Goal: Navigation & Orientation: Locate item on page

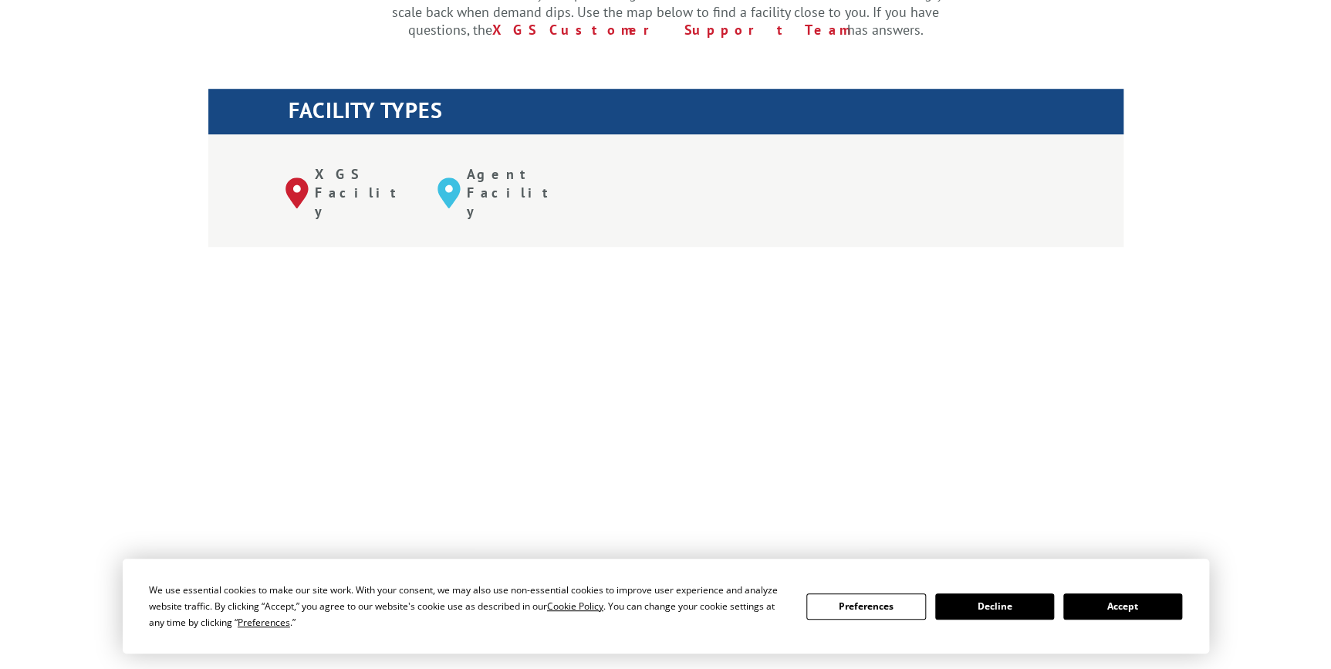
scroll to position [561, 0]
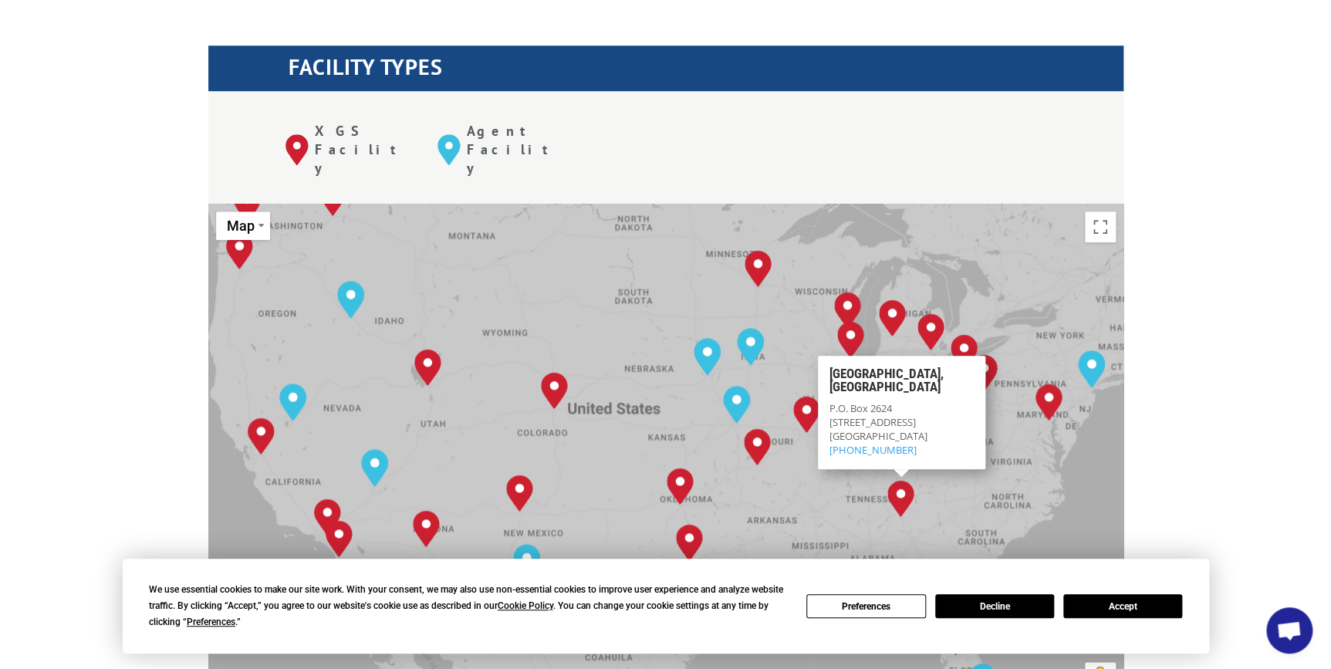
click at [1100, 607] on button "Map camera controls" at bounding box center [1100, 622] width 31 height 31
click at [1070, 568] on button "Zoom in" at bounding box center [1062, 583] width 31 height 31
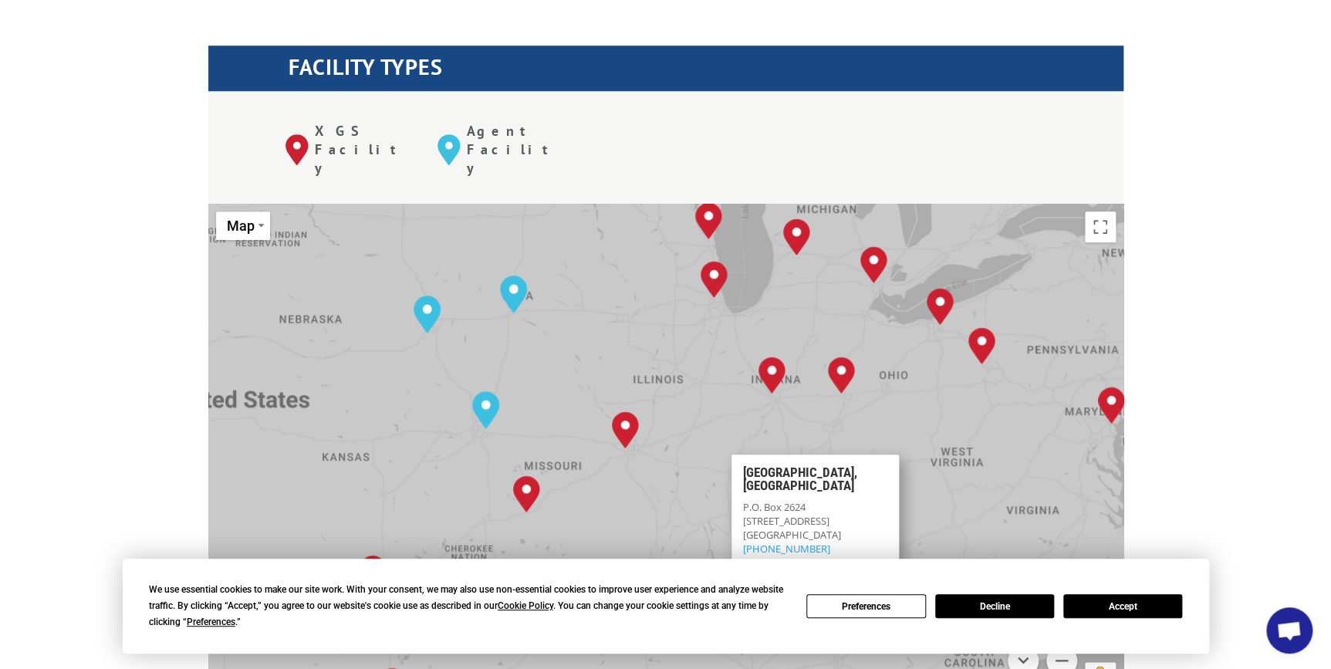
drag, startPoint x: 1027, startPoint y: 407, endPoint x: 702, endPoint y: 448, distance: 327.5
click at [702, 448] on div "[GEOGRAPHIC_DATA], [GEOGRAPHIC_DATA] [GEOGRAPHIC_DATA], [GEOGRAPHIC_DATA] [GEOG…" at bounding box center [665, 458] width 915 height 508
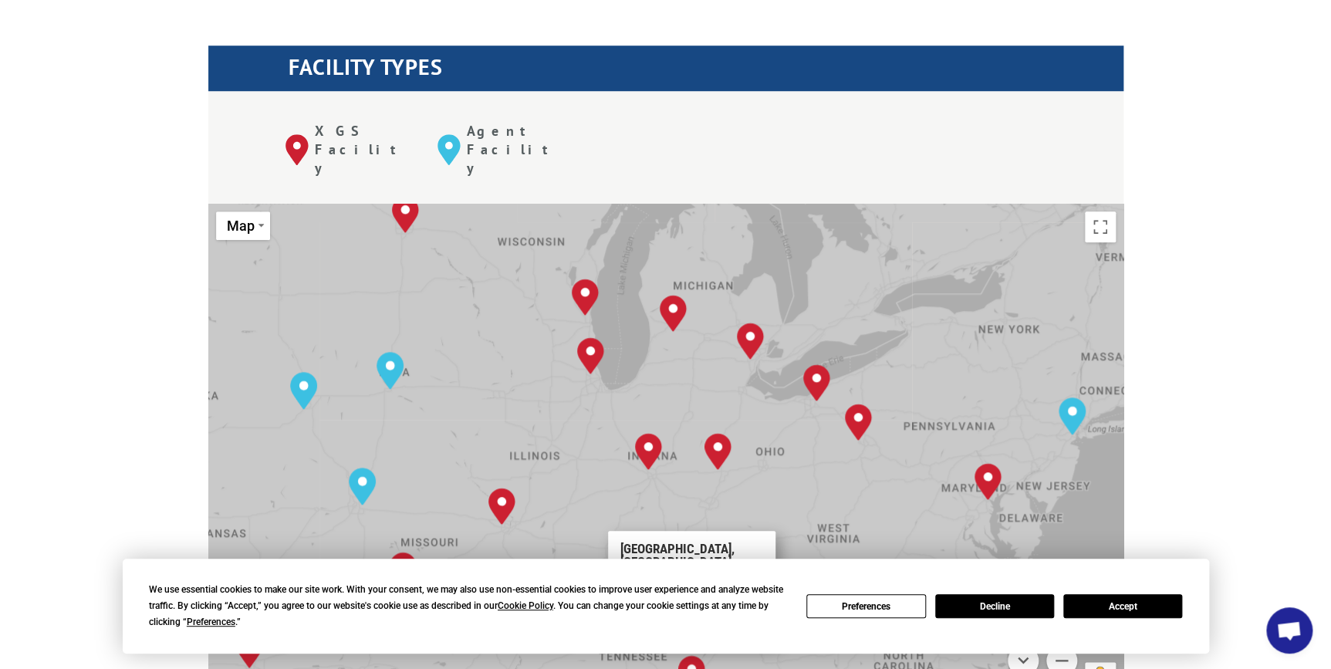
drag, startPoint x: 942, startPoint y: 436, endPoint x: 817, endPoint y: 516, distance: 148.6
click at [817, 516] on div "[GEOGRAPHIC_DATA], [GEOGRAPHIC_DATA] [GEOGRAPHIC_DATA], [GEOGRAPHIC_DATA] [GEOG…" at bounding box center [665, 458] width 915 height 508
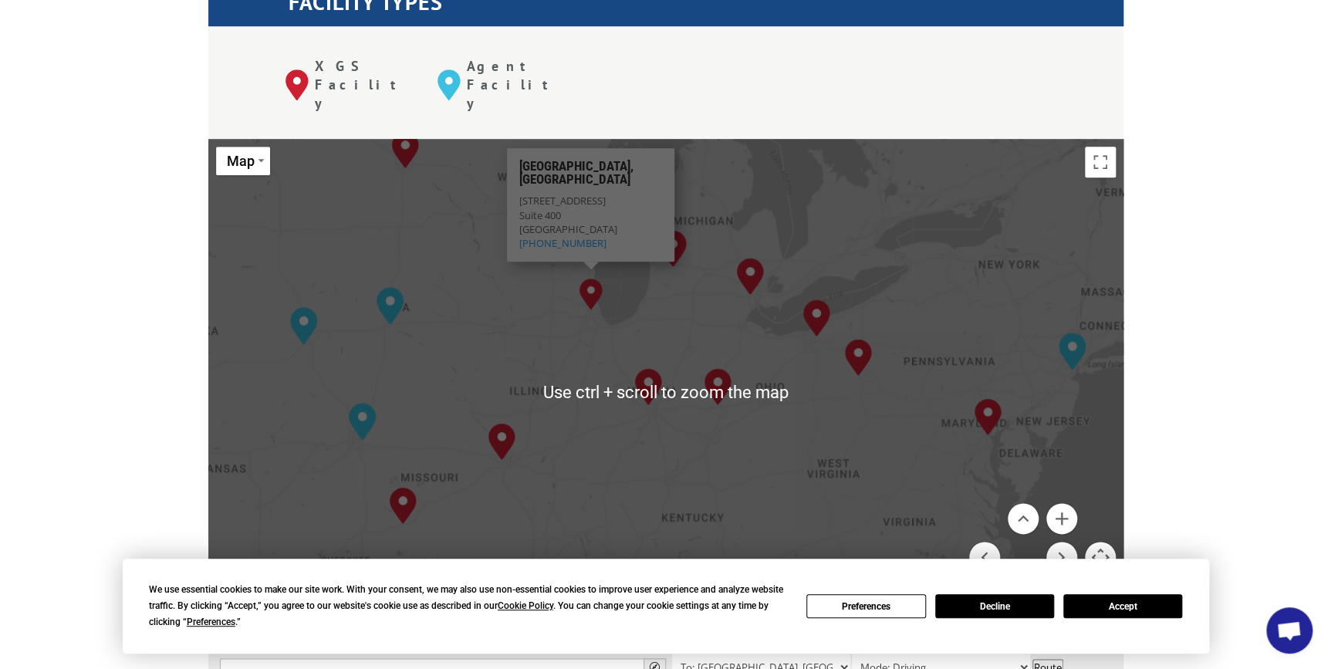
scroll to position [631, 0]
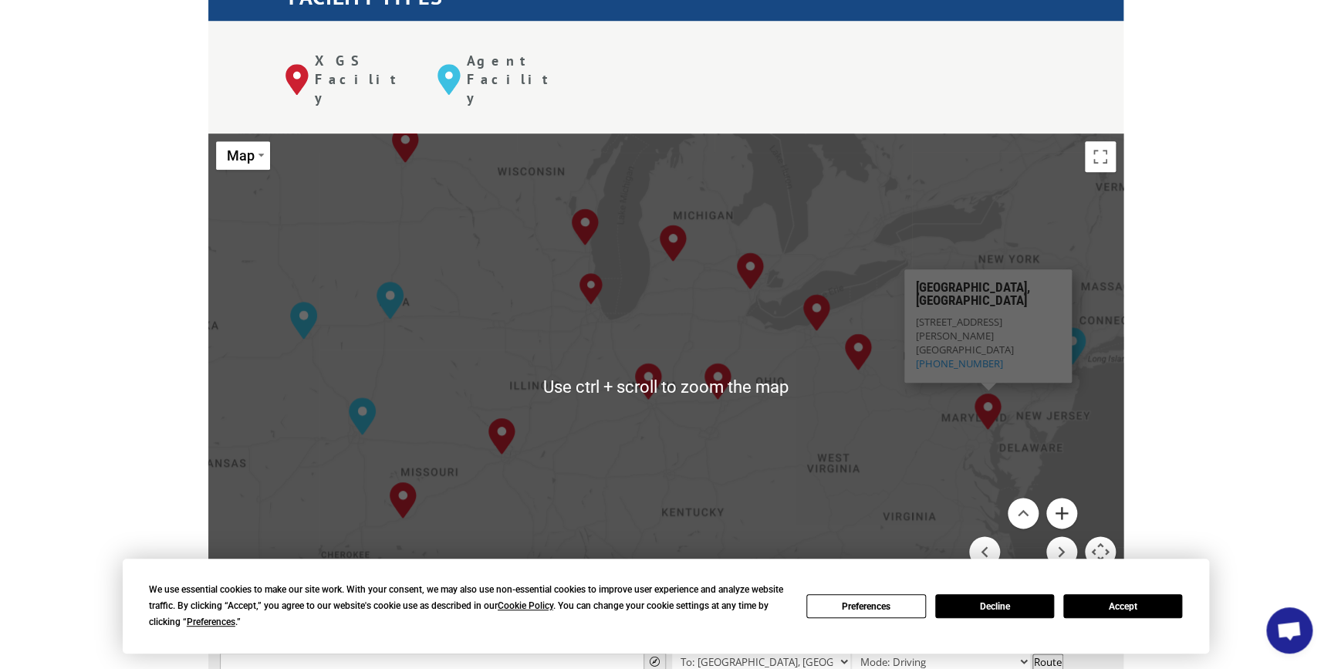
click at [1064, 498] on button "Zoom in" at bounding box center [1062, 513] width 31 height 31
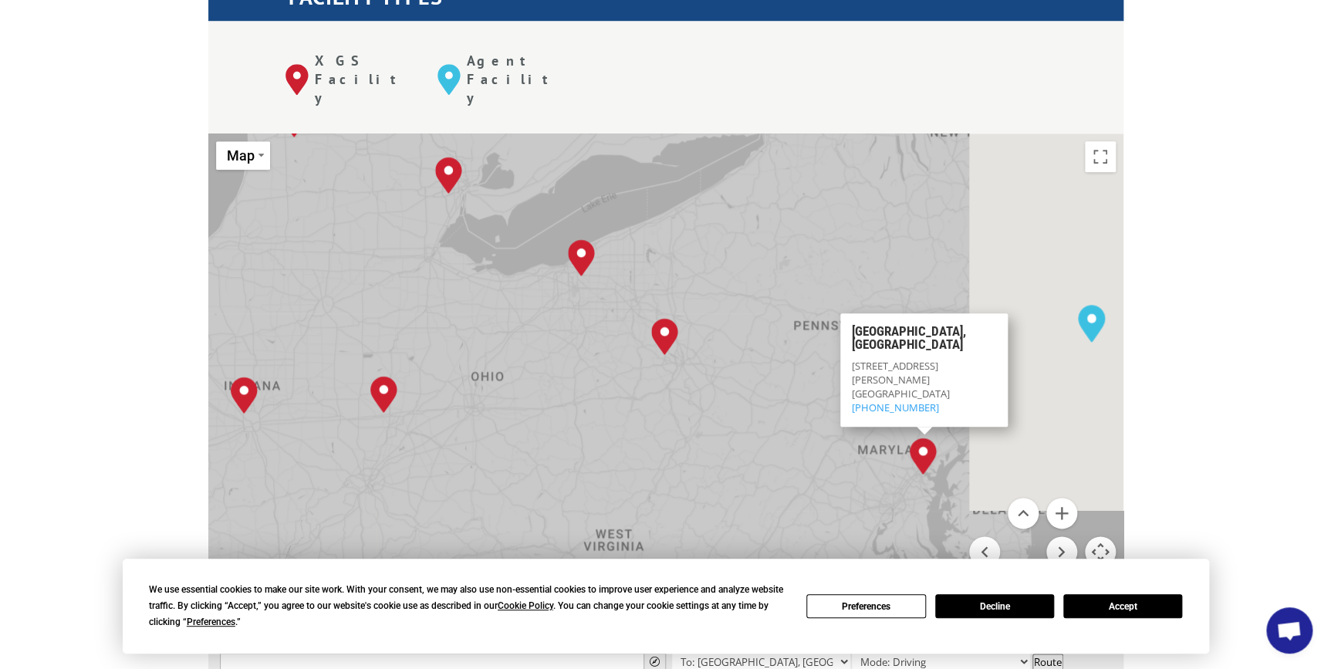
drag, startPoint x: 1014, startPoint y: 376, endPoint x: 625, endPoint y: 371, distance: 389.1
click at [625, 371] on div "[GEOGRAPHIC_DATA], [GEOGRAPHIC_DATA] [GEOGRAPHIC_DATA], [GEOGRAPHIC_DATA] [GEOG…" at bounding box center [665, 388] width 915 height 508
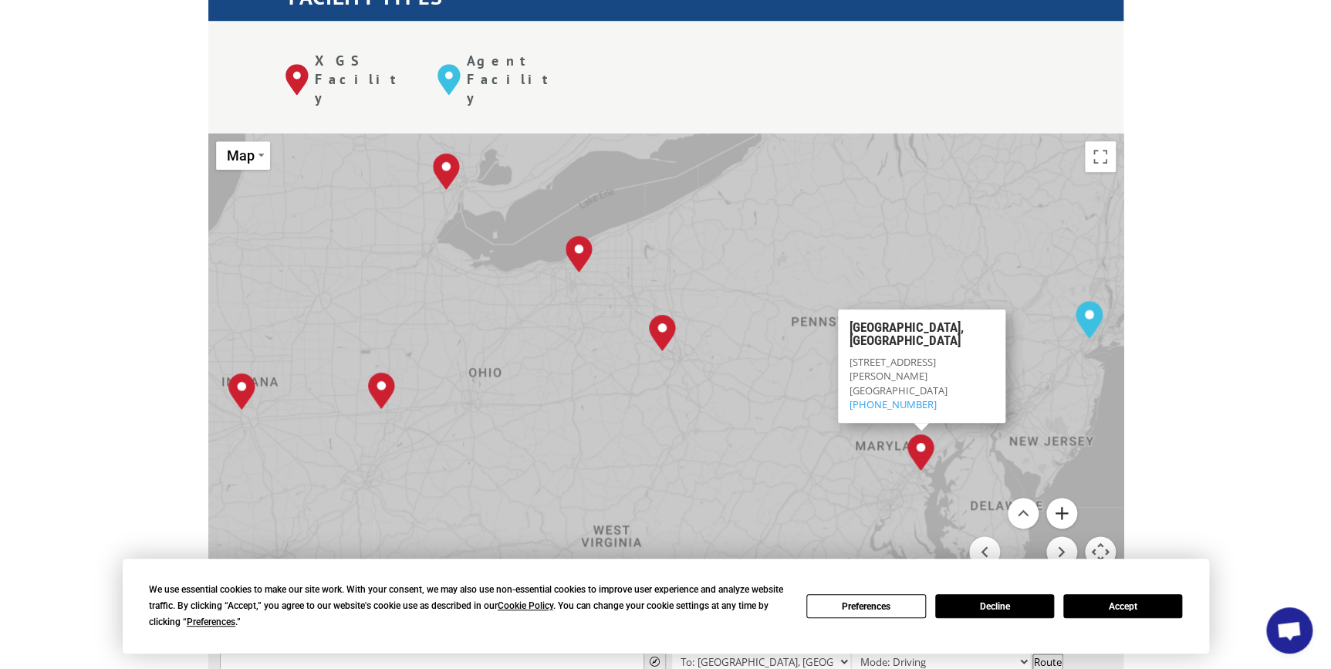
click at [1062, 498] on button "Zoom in" at bounding box center [1062, 513] width 31 height 31
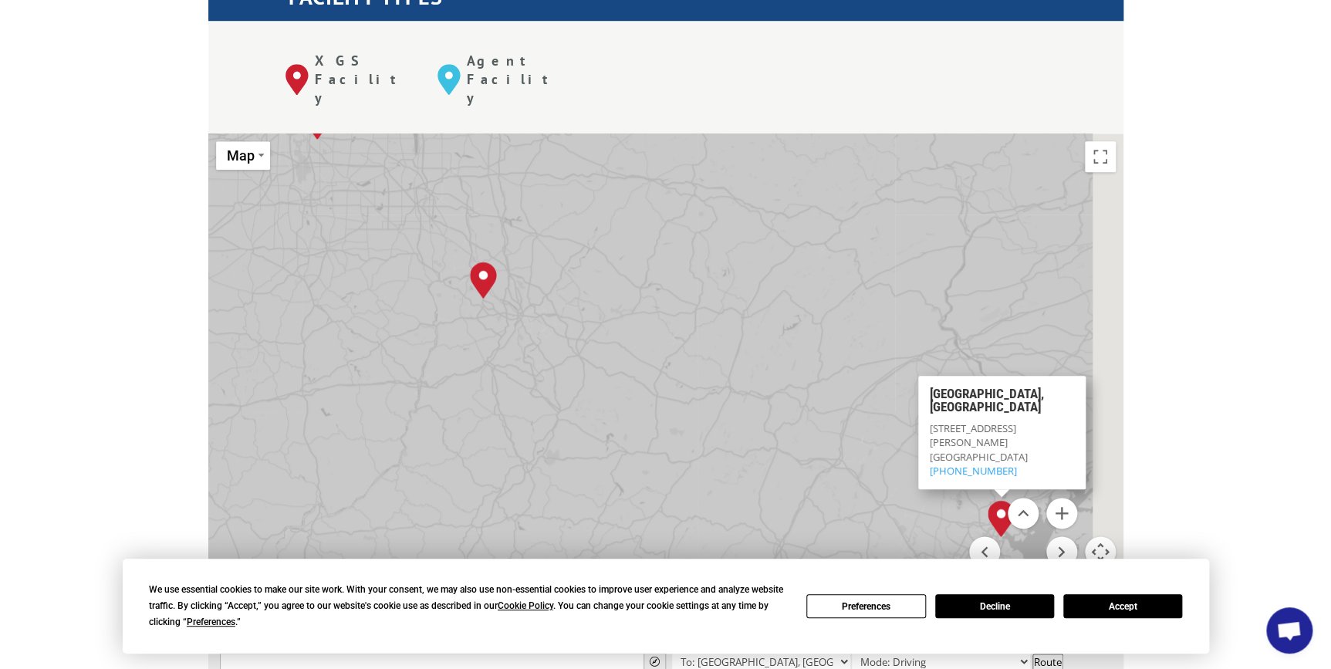
drag, startPoint x: 903, startPoint y: 377, endPoint x: 725, endPoint y: 361, distance: 179.0
click at [725, 361] on div "[GEOGRAPHIC_DATA], [GEOGRAPHIC_DATA] [GEOGRAPHIC_DATA], [GEOGRAPHIC_DATA] [GEOG…" at bounding box center [665, 388] width 915 height 508
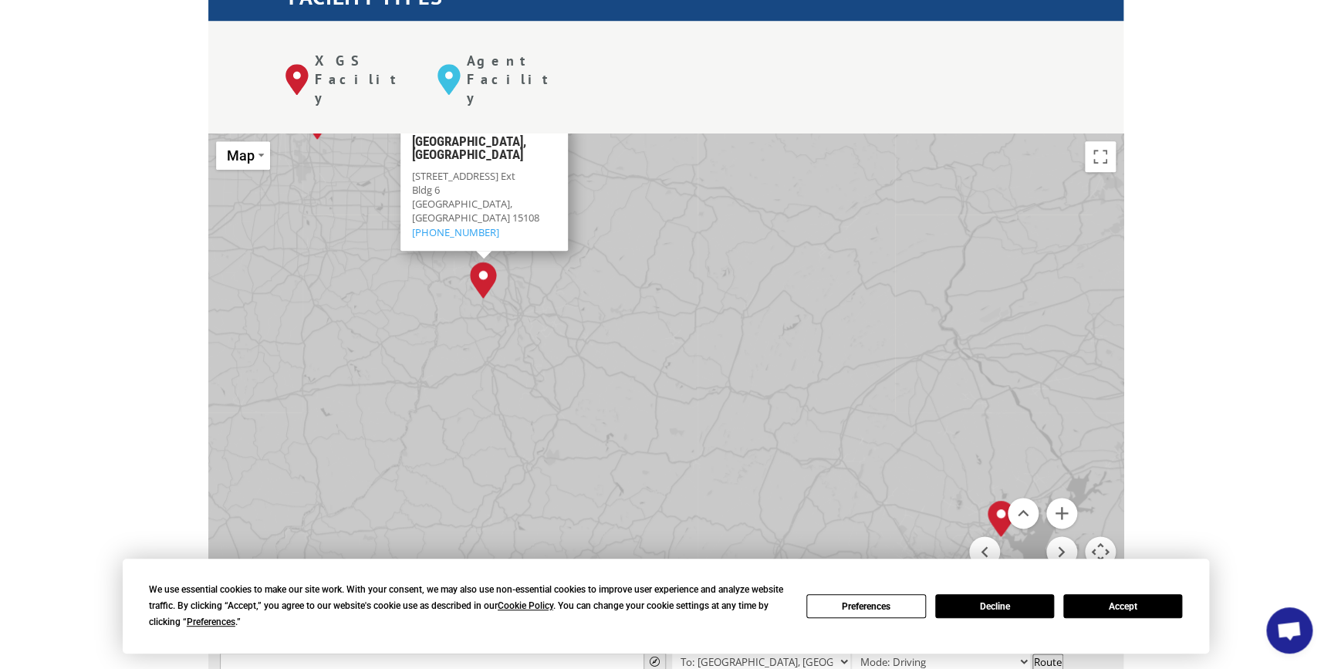
click at [486, 262] on img "Pittsburgh, PA" at bounding box center [483, 280] width 27 height 37
click at [999, 498] on menu at bounding box center [1023, 552] width 108 height 108
